Goal: Understand process/instructions: Learn how to perform a task or action

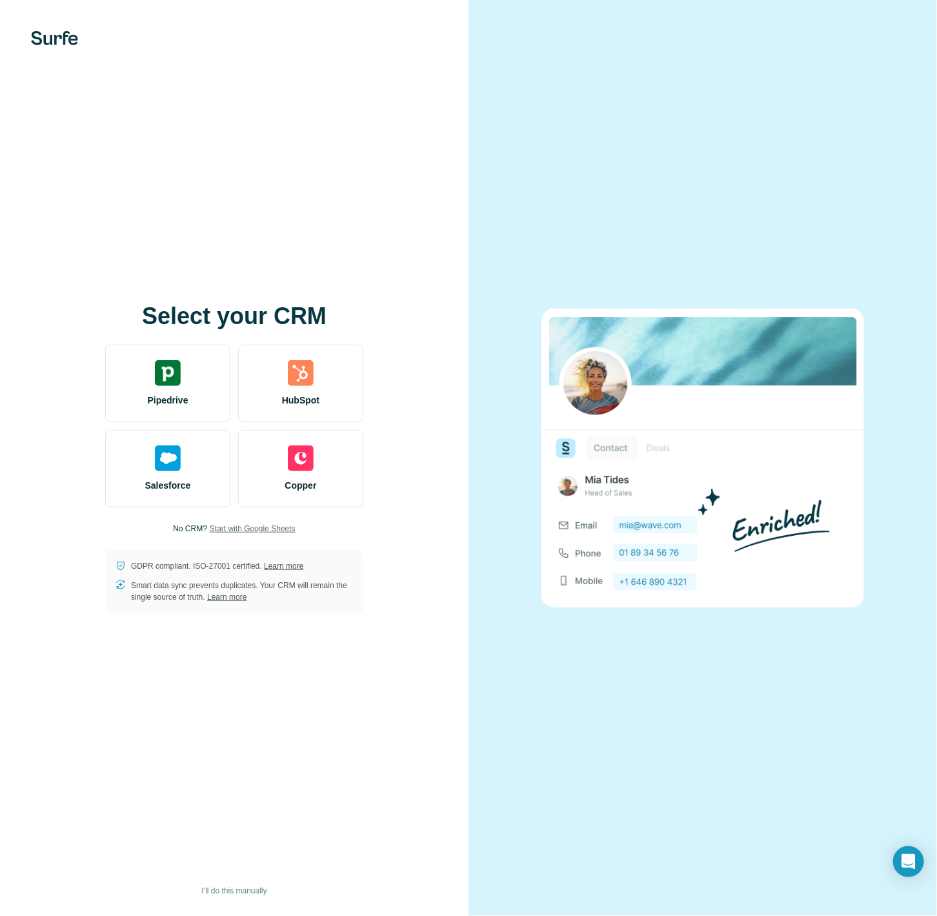
click at [236, 533] on span "Start with Google Sheets" at bounding box center [253, 529] width 86 height 12
